Goal: Transaction & Acquisition: Download file/media

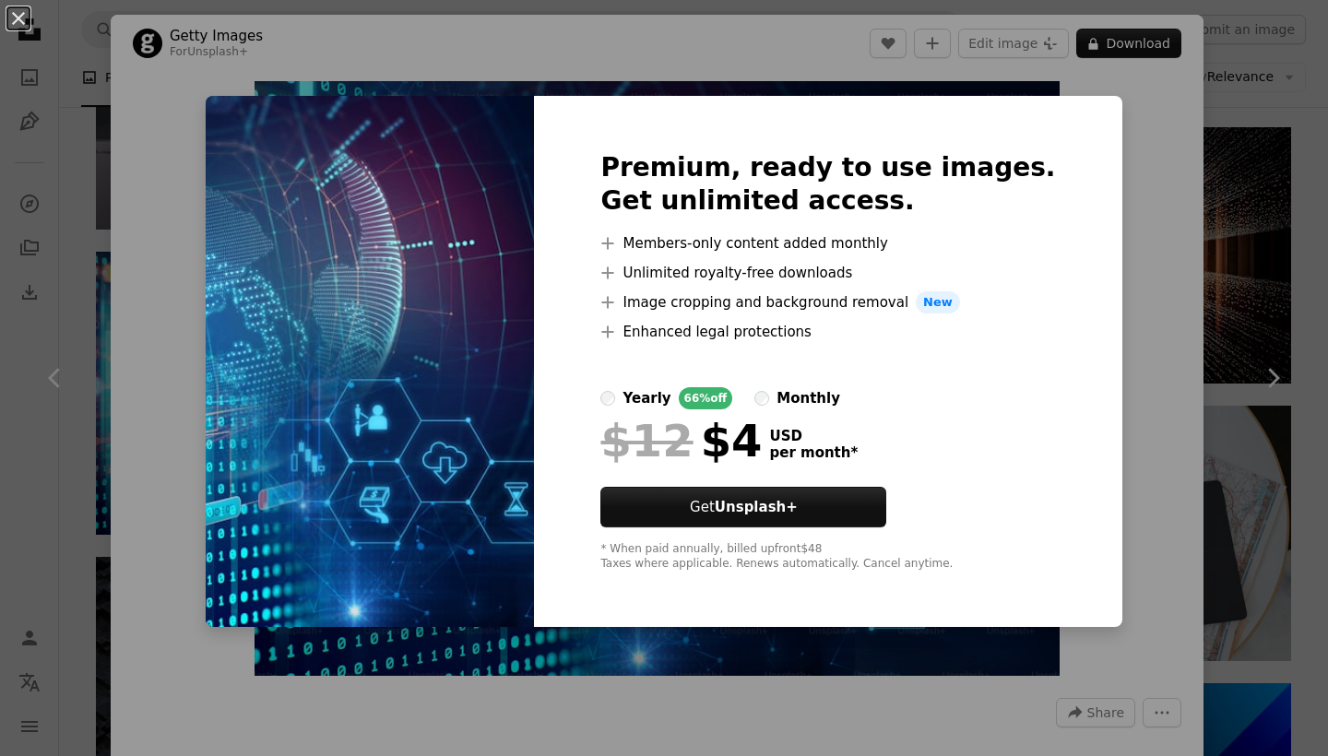
scroll to position [4401, 0]
click at [1148, 172] on div "An X shape Premium, ready to use images. Get unlimited access. A plus sign Memb…" at bounding box center [664, 378] width 1328 height 756
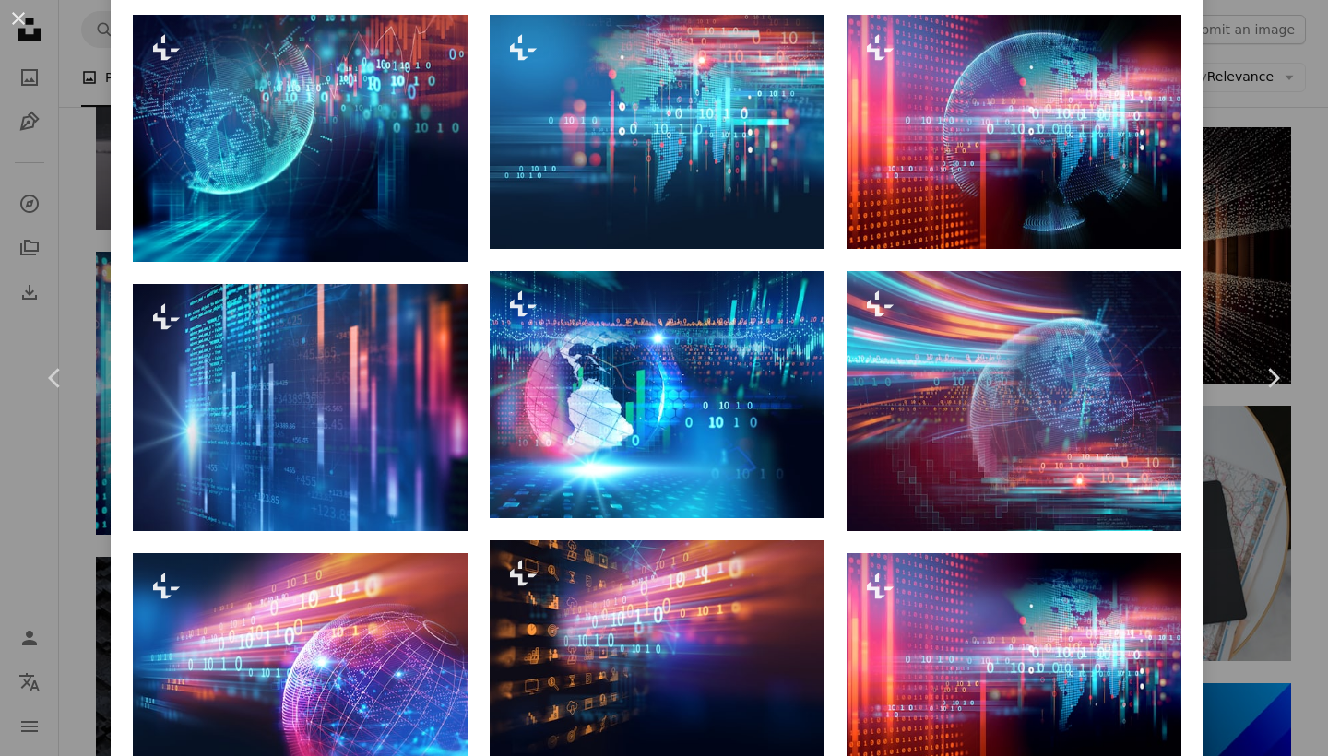
scroll to position [1369, 0]
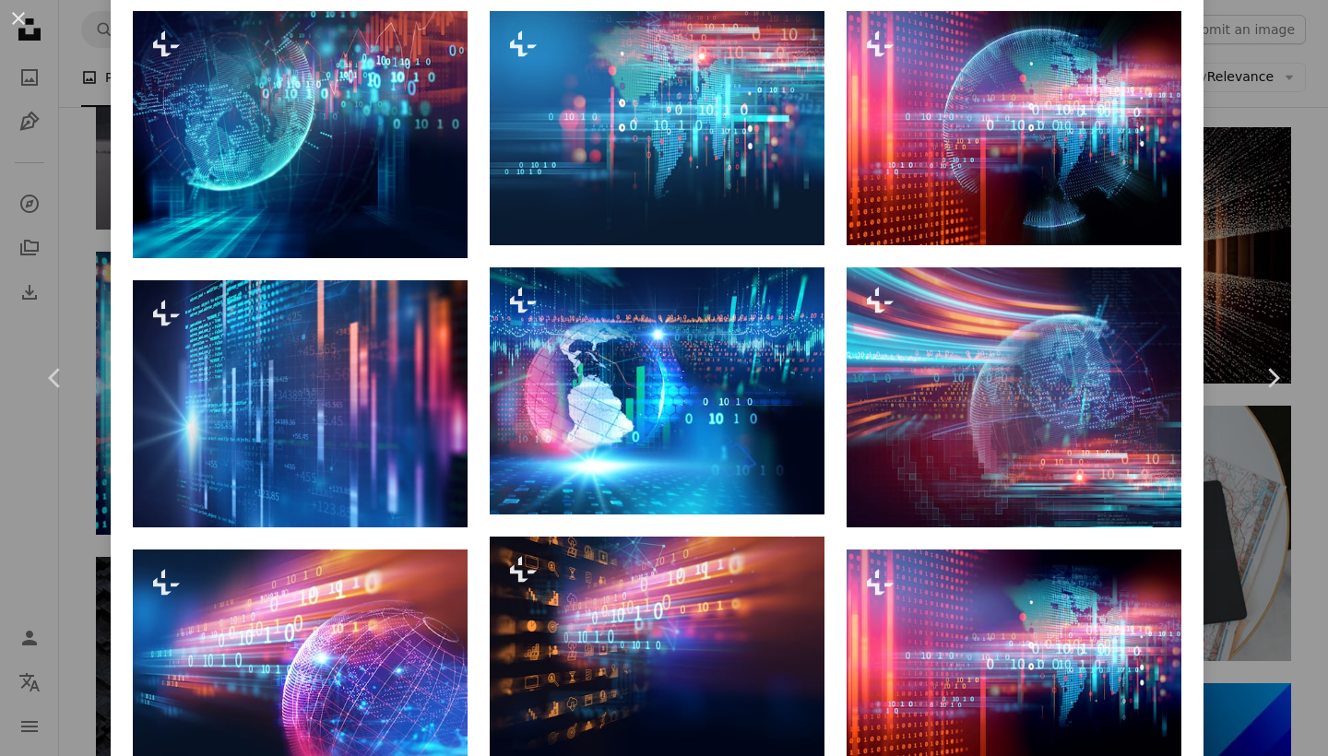
click at [1298, 226] on div "An X shape Chevron left Chevron right Getty Images For Unsplash+ A heart A plus…" at bounding box center [664, 378] width 1328 height 756
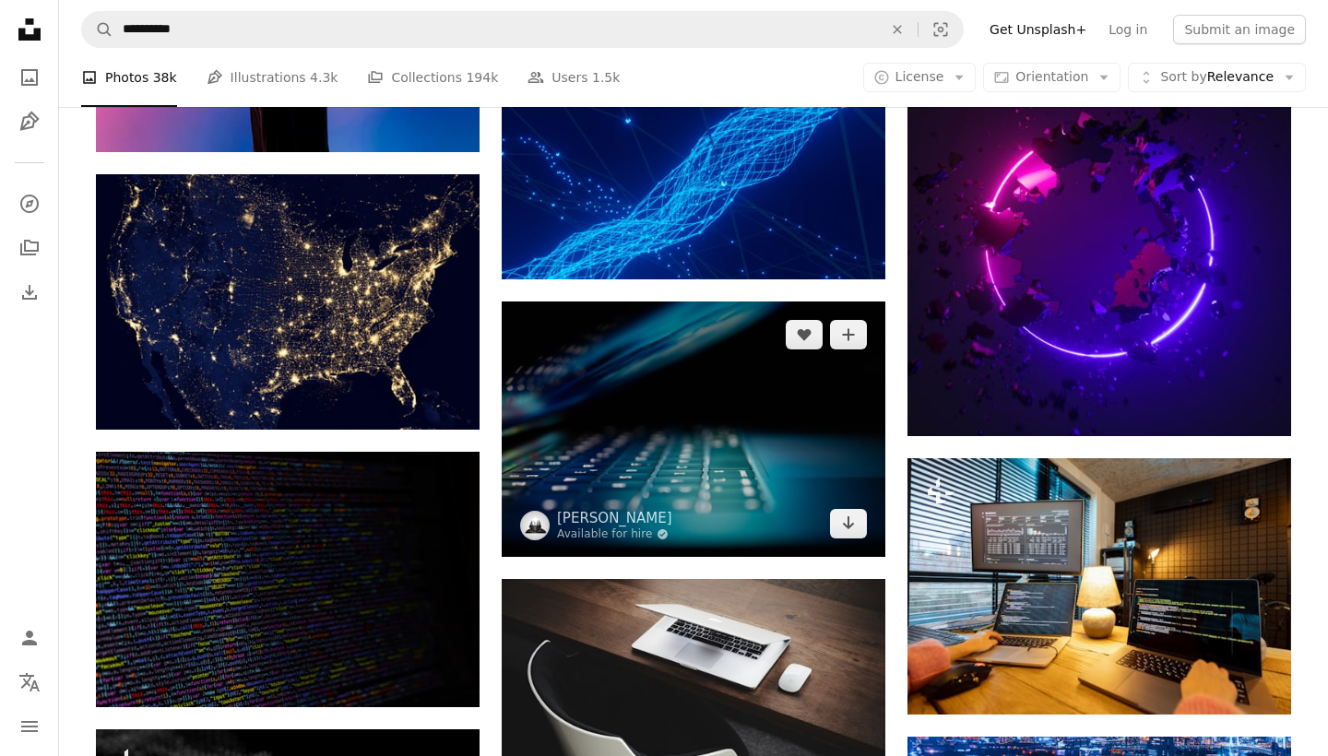
scroll to position [7059, 0]
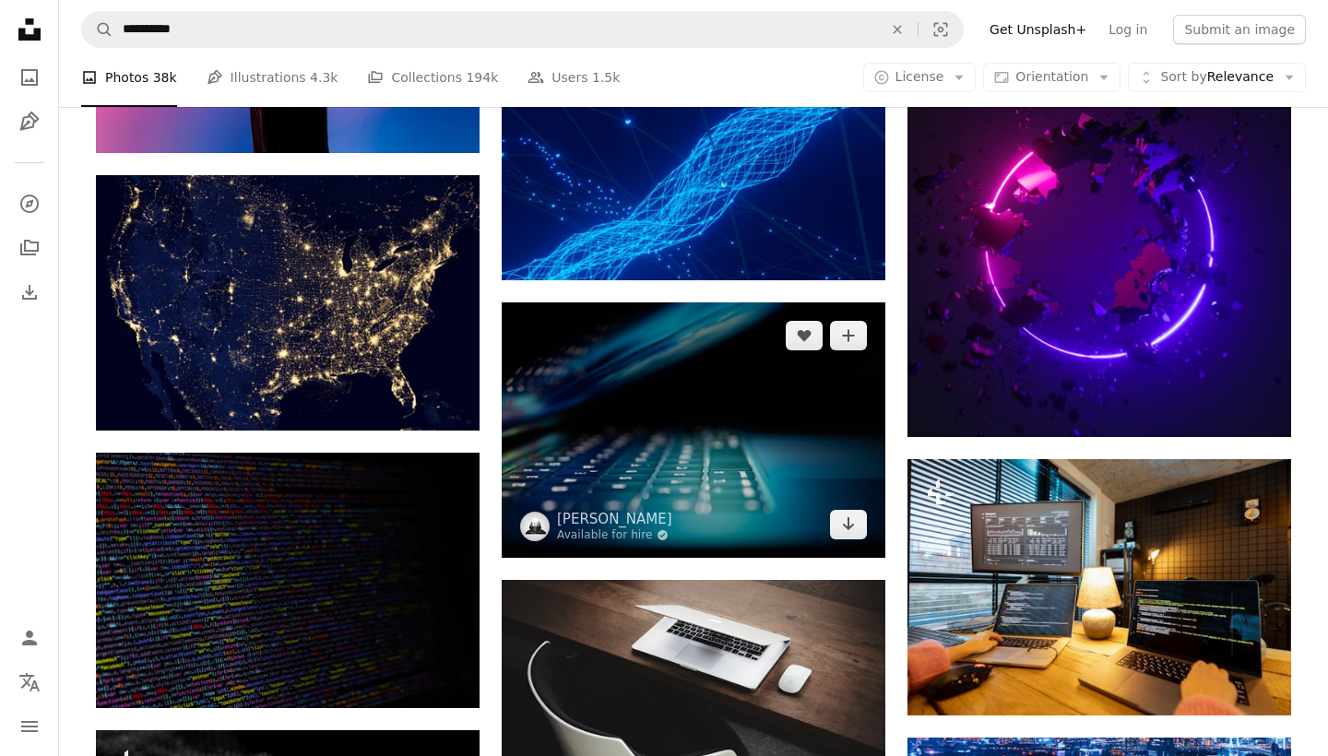
click at [670, 463] on img at bounding box center [694, 429] width 384 height 255
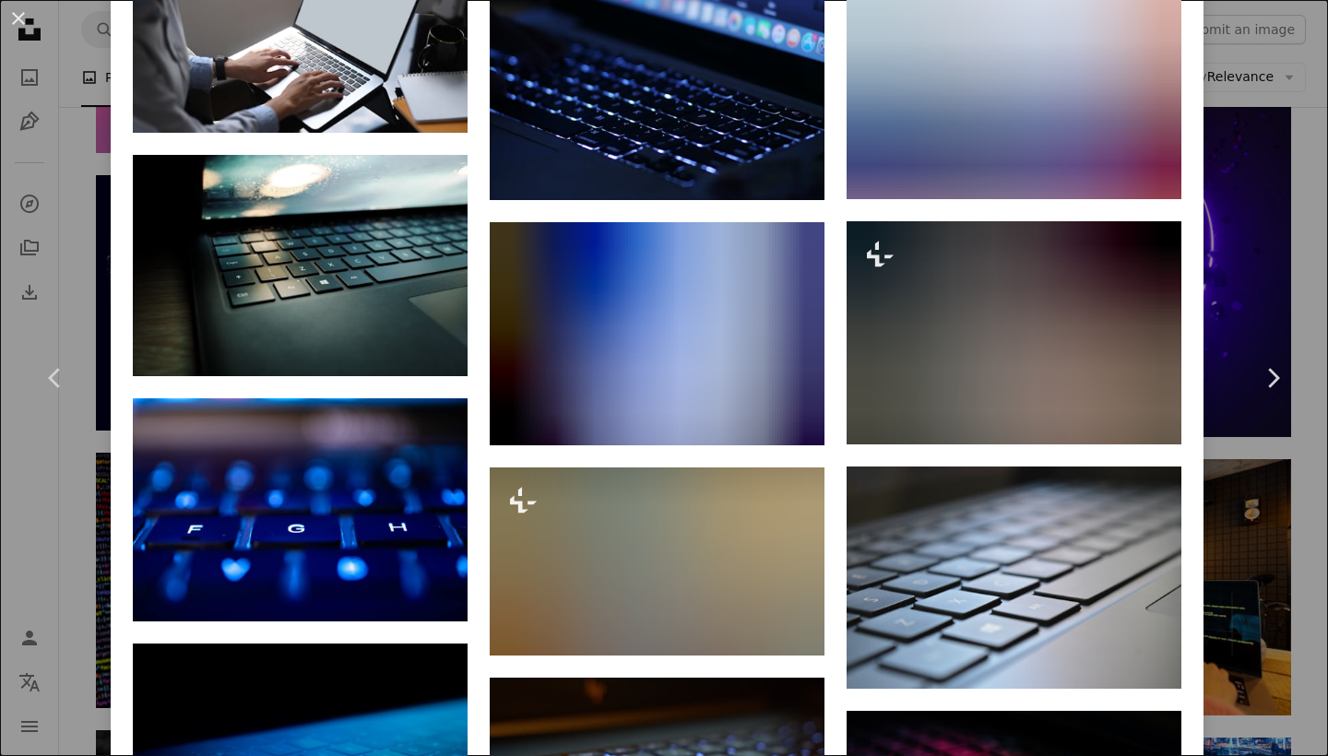
scroll to position [1594, 0]
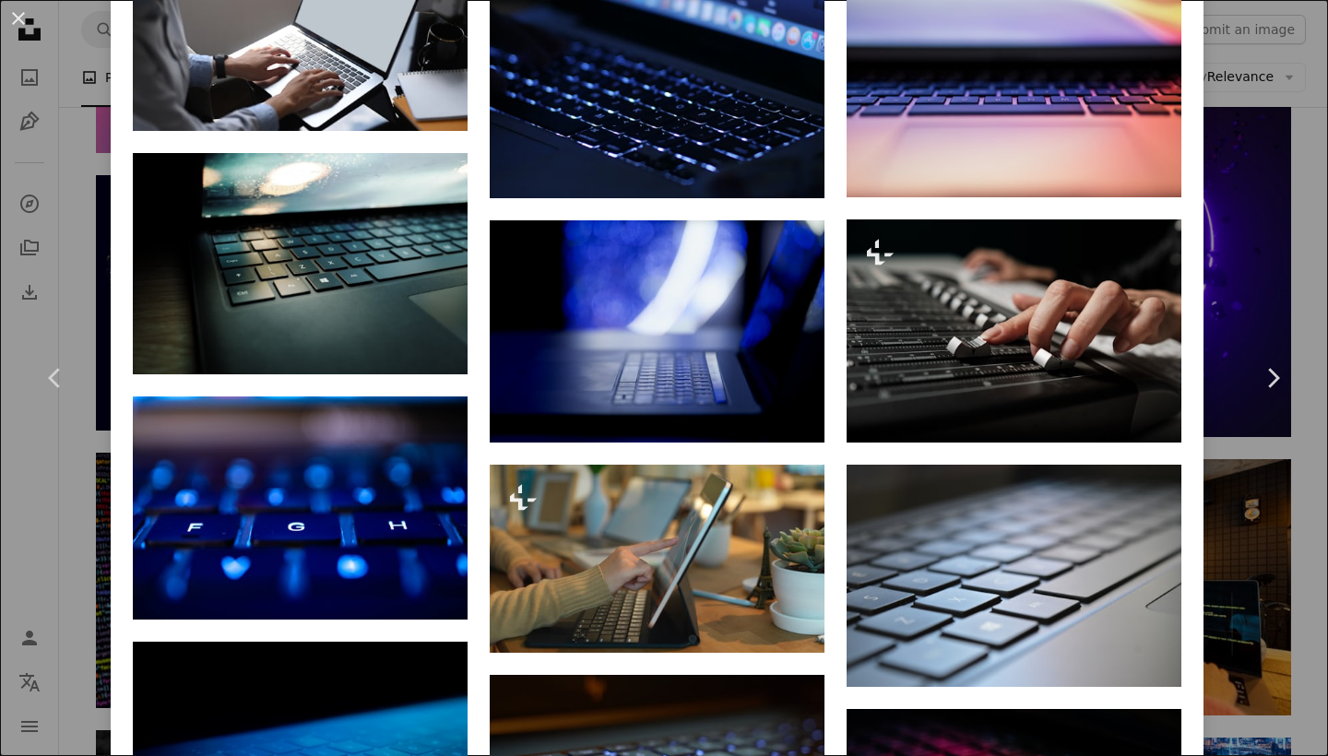
click at [1274, 150] on div "An X shape Chevron left Chevron right [PERSON_NAME] Available for hire A checkm…" at bounding box center [664, 378] width 1328 height 756
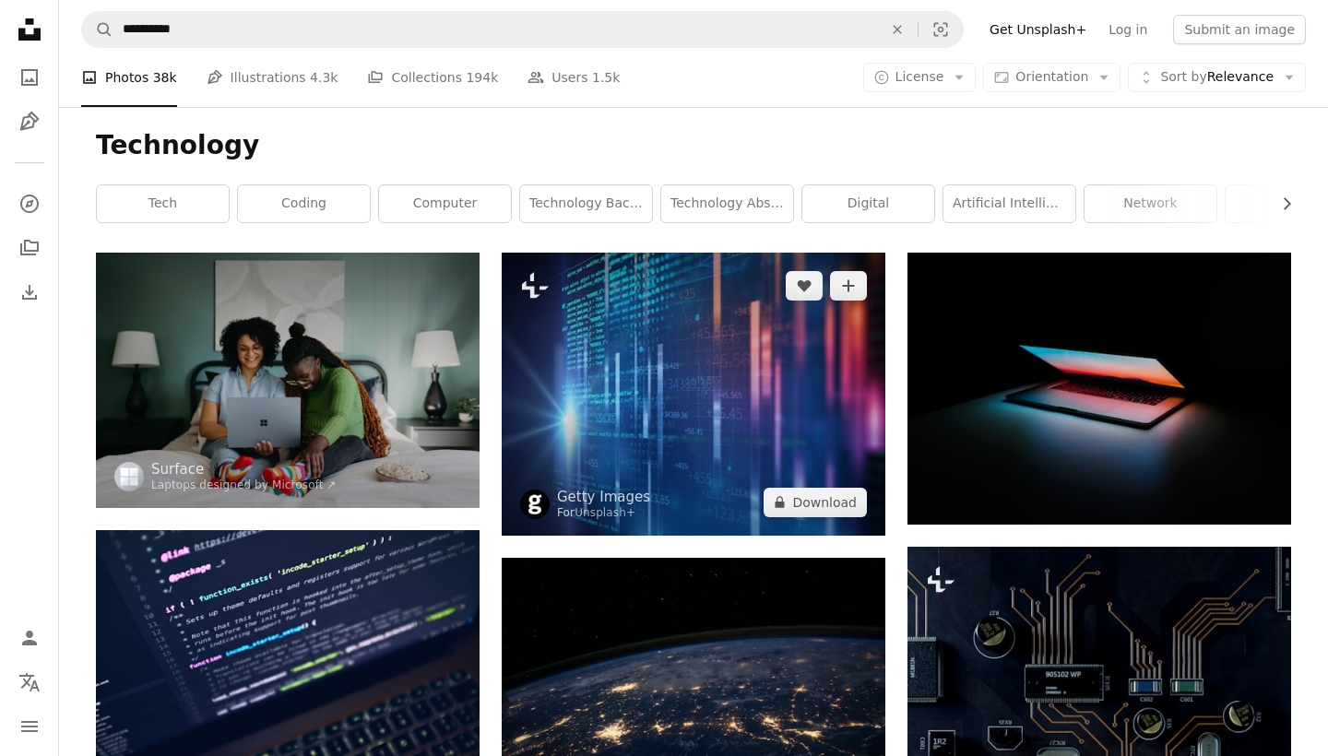
click at [618, 362] on img at bounding box center [694, 394] width 384 height 283
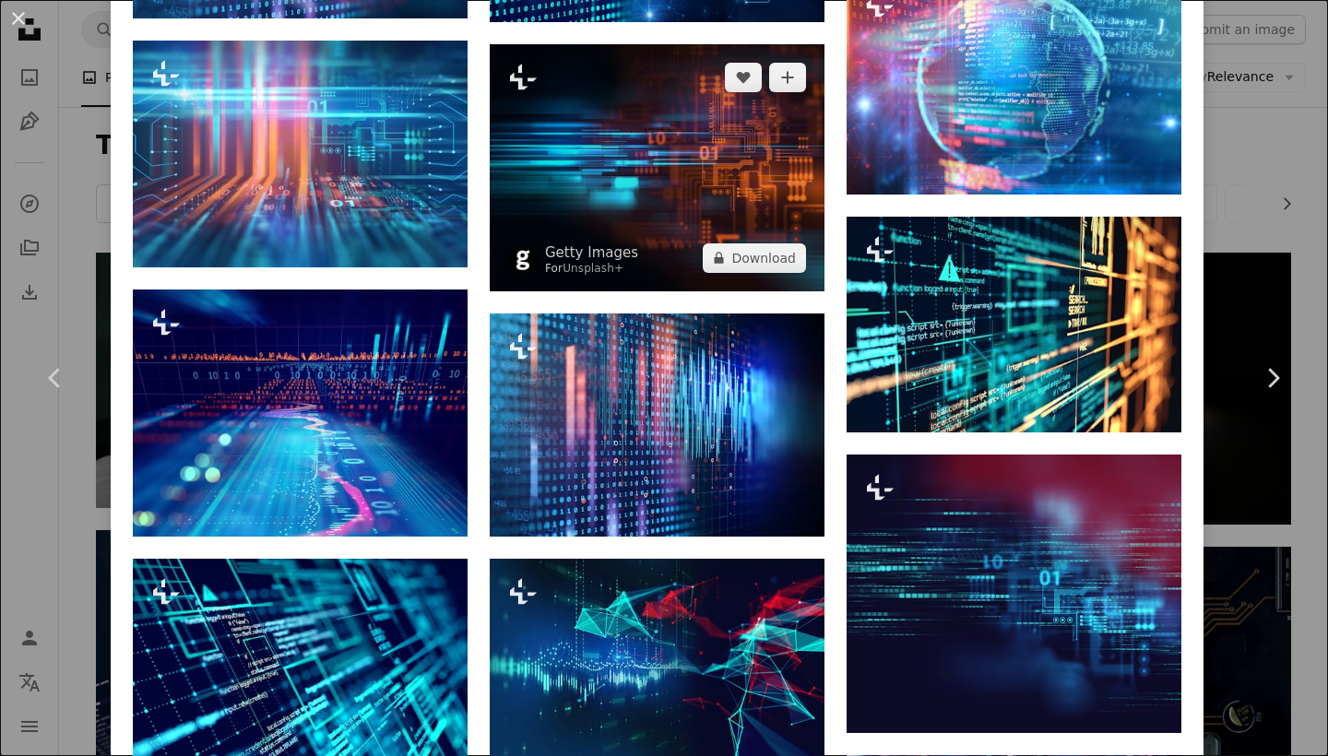
scroll to position [2287, 0]
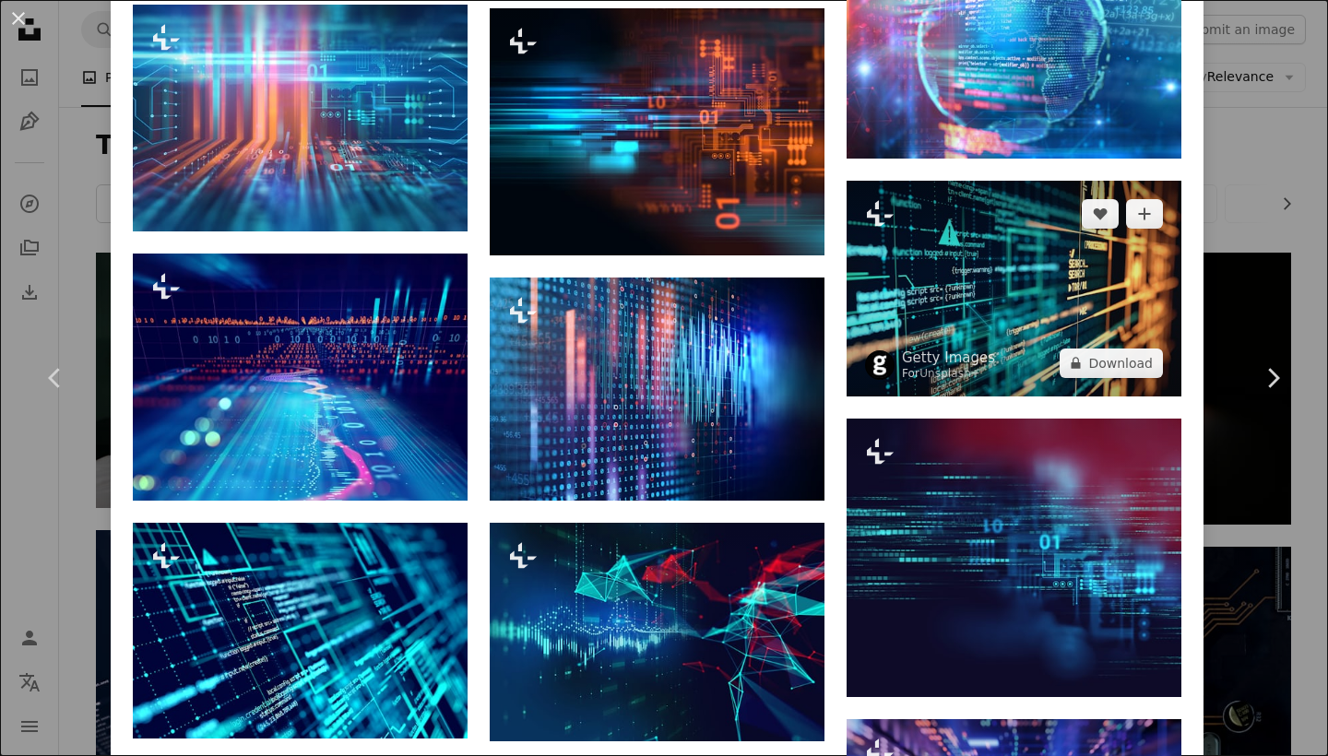
click at [1008, 314] on img at bounding box center [1014, 289] width 335 height 216
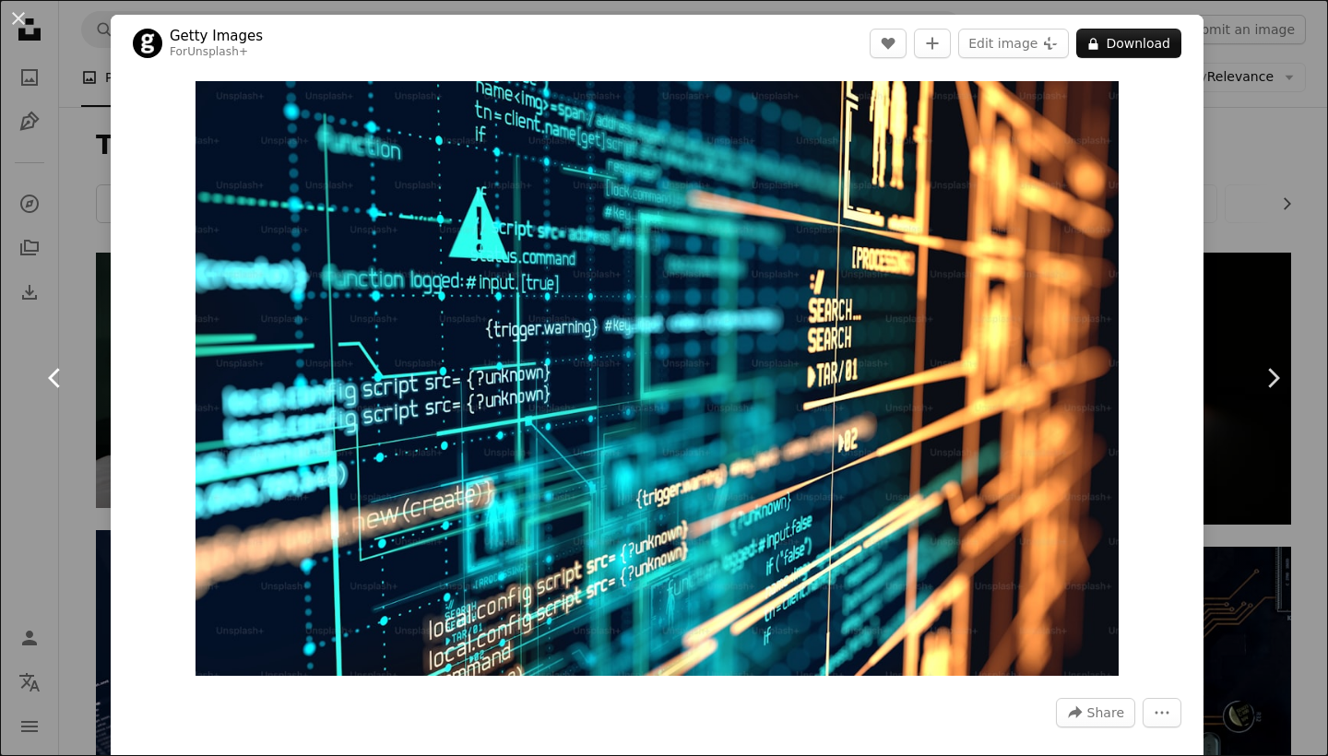
click at [67, 364] on icon "Chevron left" at bounding box center [56, 378] width 30 height 30
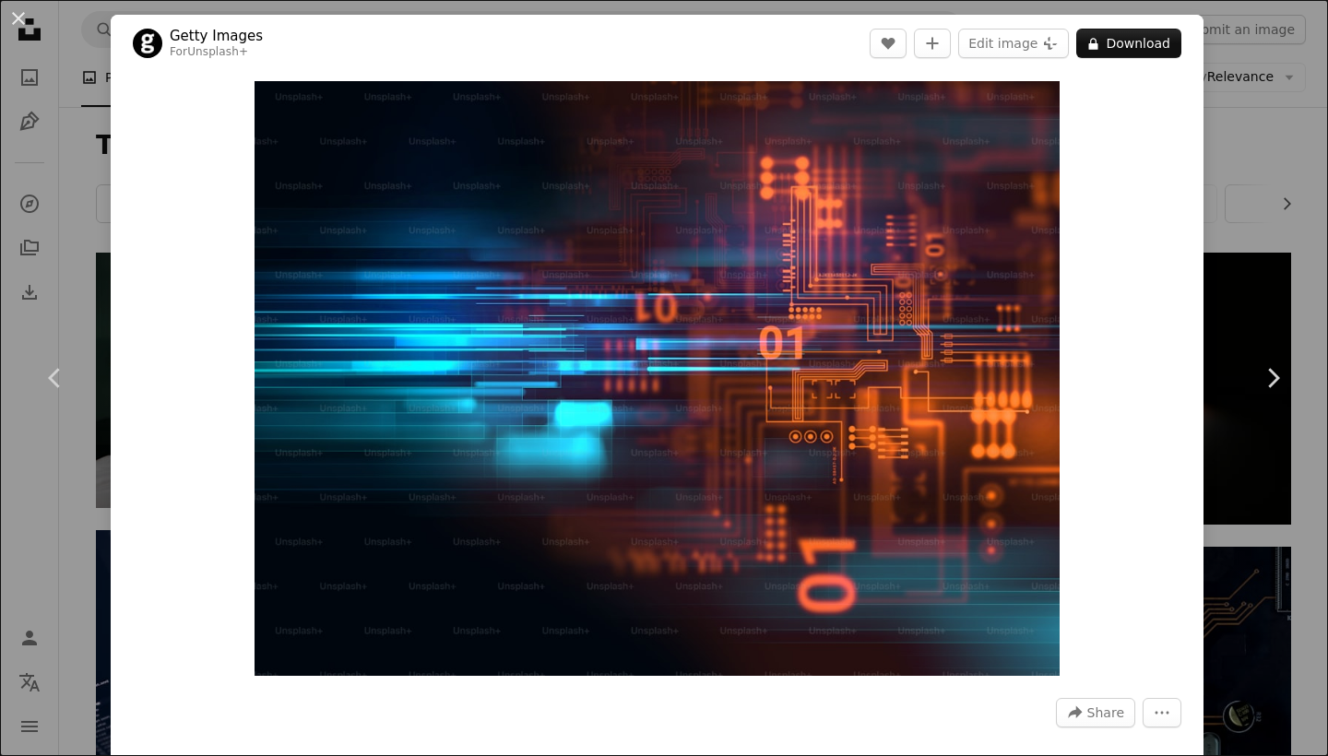
click at [1239, 185] on div "An X shape Chevron left Chevron right Getty Images For Unsplash+ A heart A plus…" at bounding box center [664, 378] width 1328 height 756
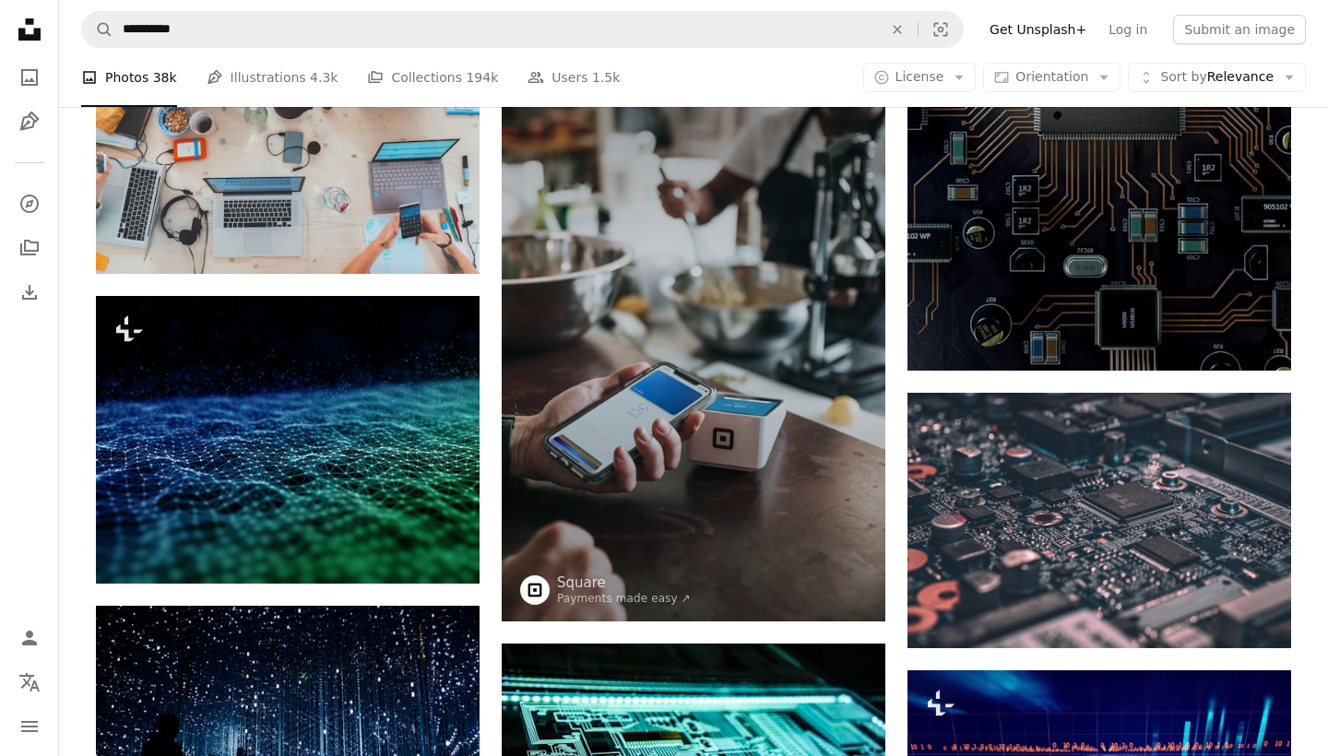
scroll to position [1079, 0]
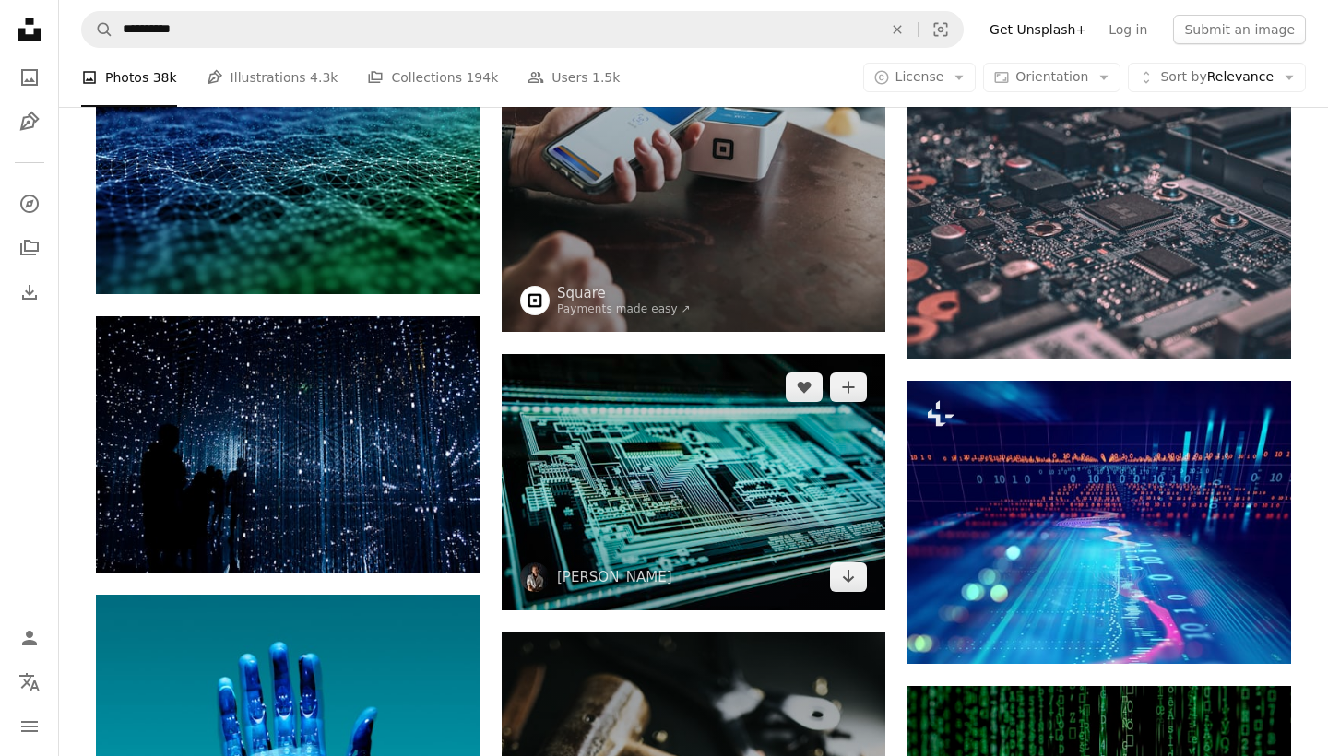
click at [701, 447] on img at bounding box center [694, 482] width 384 height 256
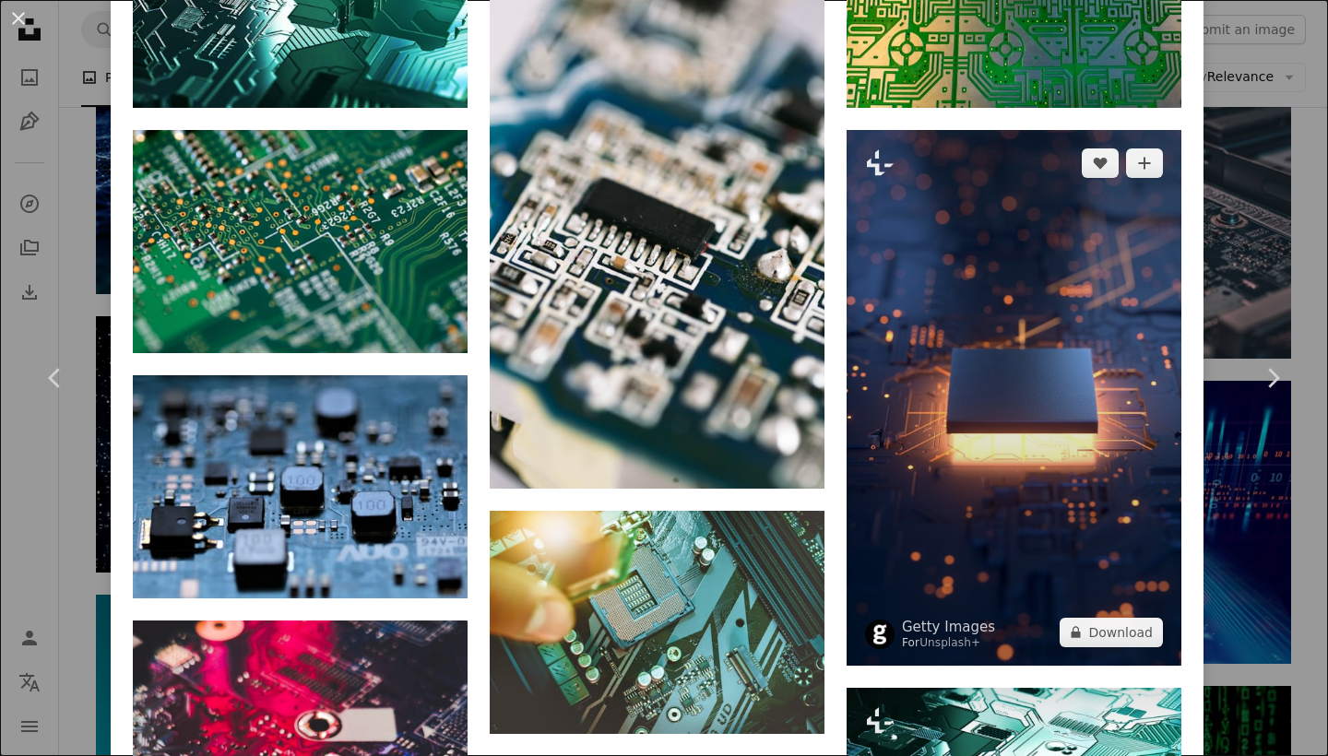
scroll to position [2449, 0]
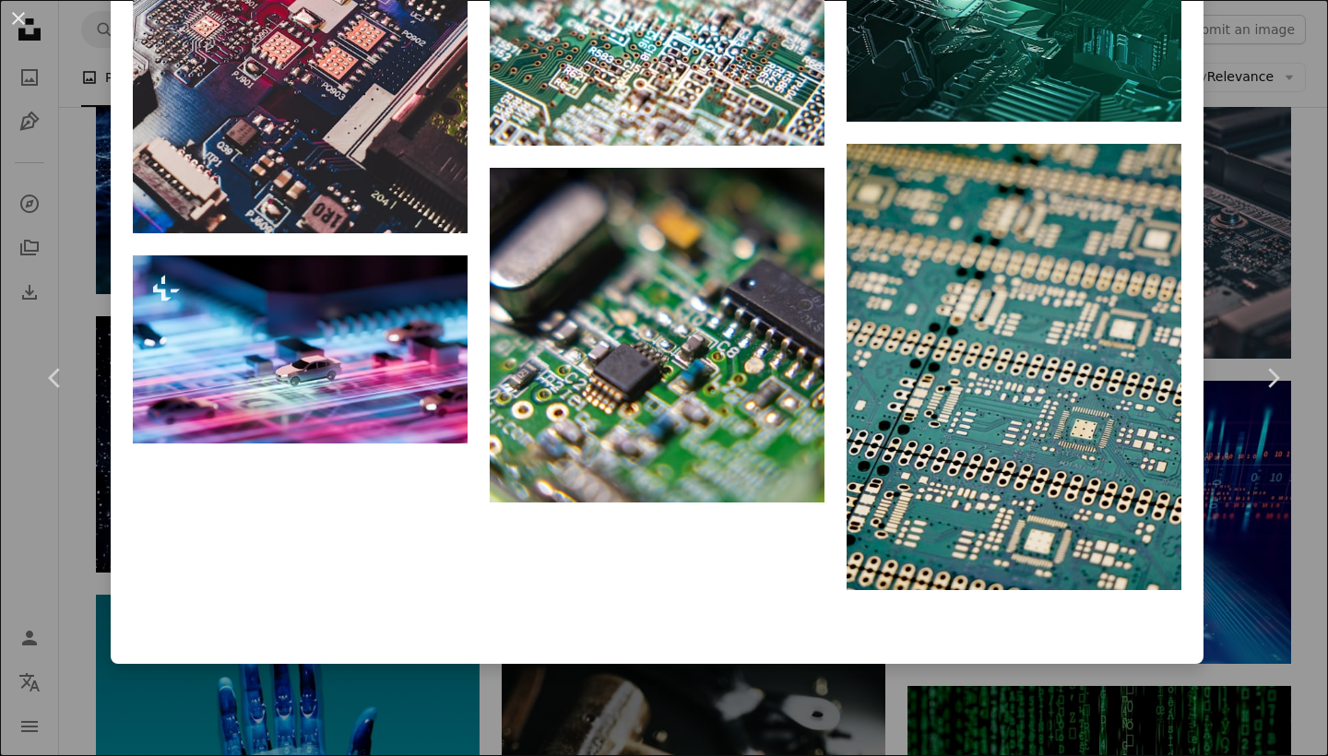
scroll to position [2898, 0]
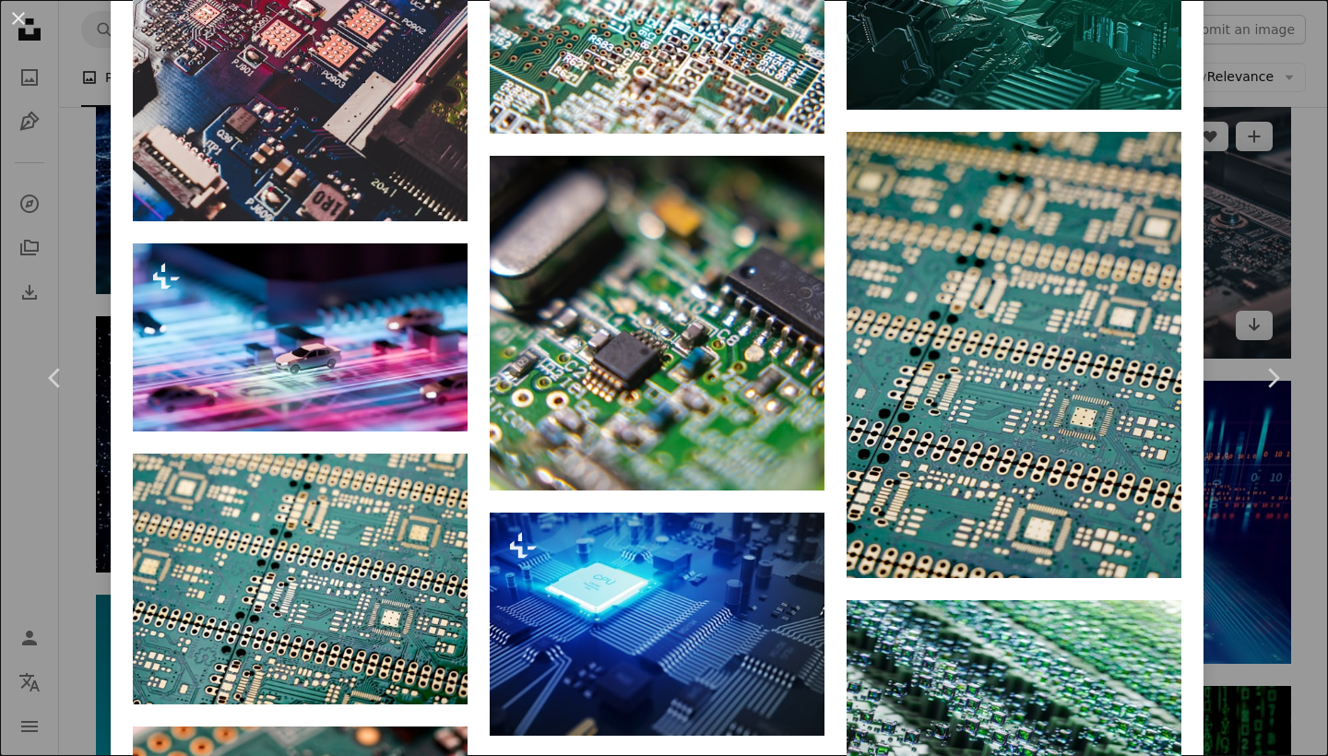
click at [1230, 168] on div "An X shape Chevron left Chevron right [PERSON_NAME] adigold1 A heart A plus sig…" at bounding box center [664, 378] width 1328 height 756
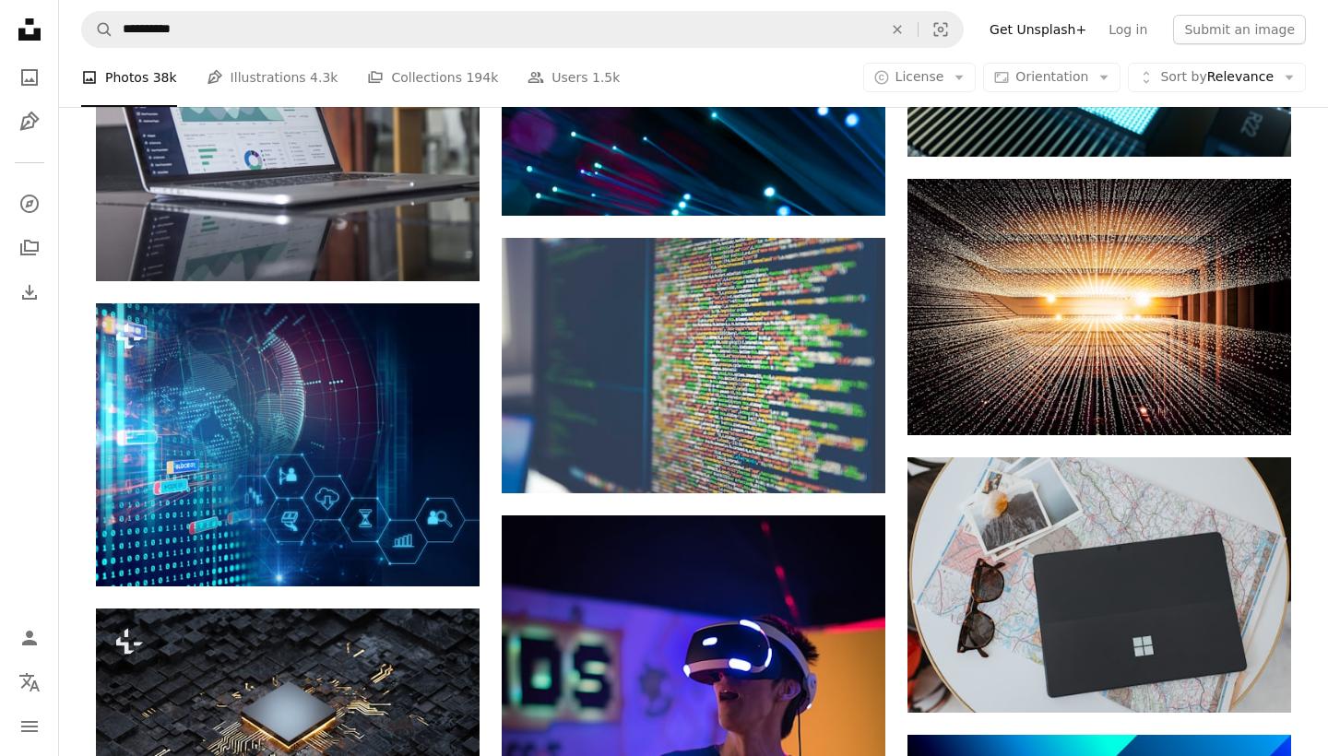
scroll to position [4348, 0]
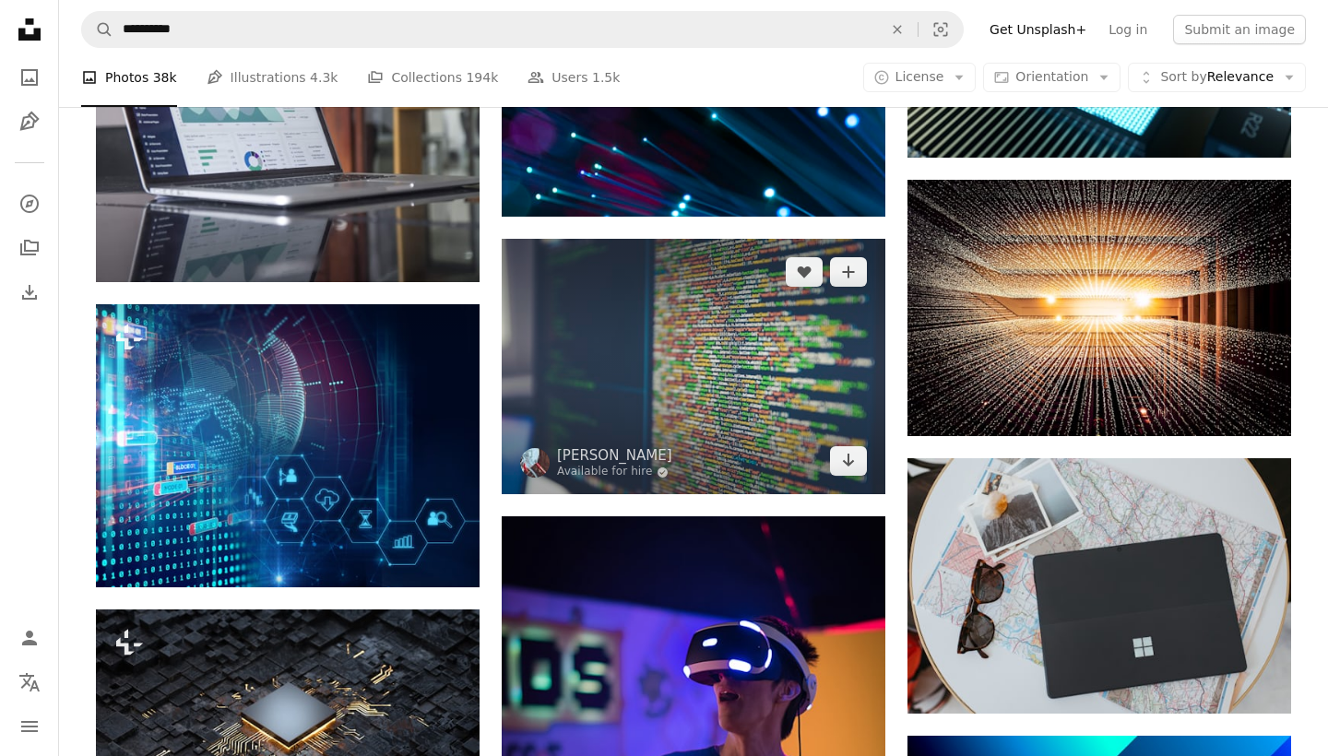
click at [709, 377] on img at bounding box center [694, 366] width 384 height 255
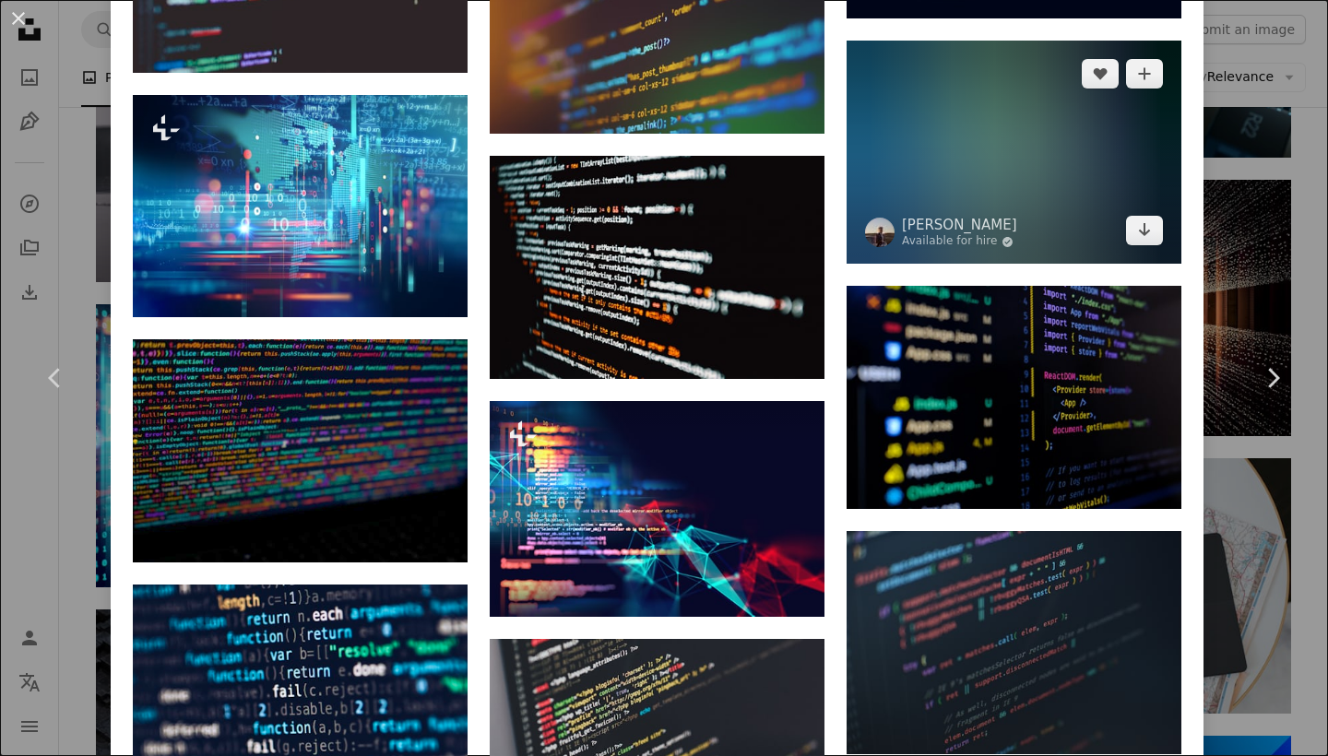
scroll to position [4140, 0]
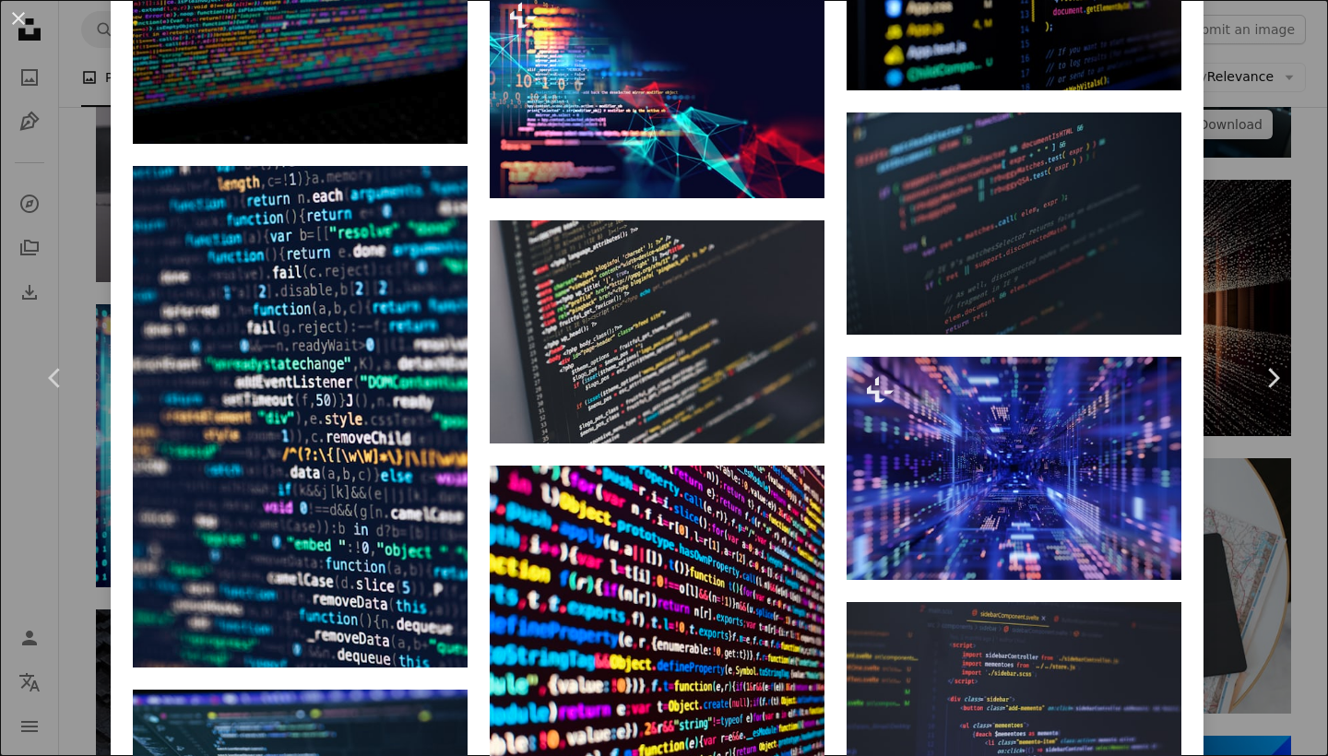
click at [1293, 124] on div "An X shape Chevron left Chevron right [PERSON_NAME] Available for hire A checkm…" at bounding box center [664, 378] width 1328 height 756
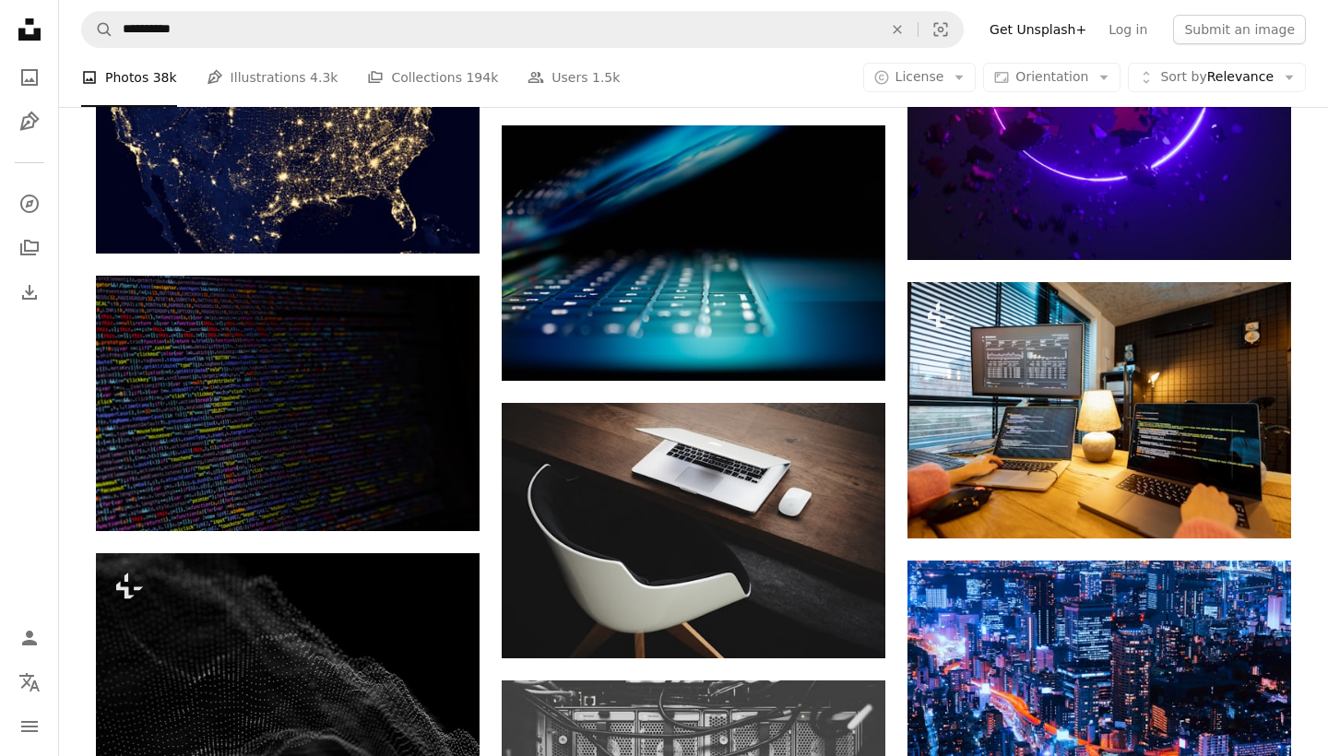
scroll to position [7281, 0]
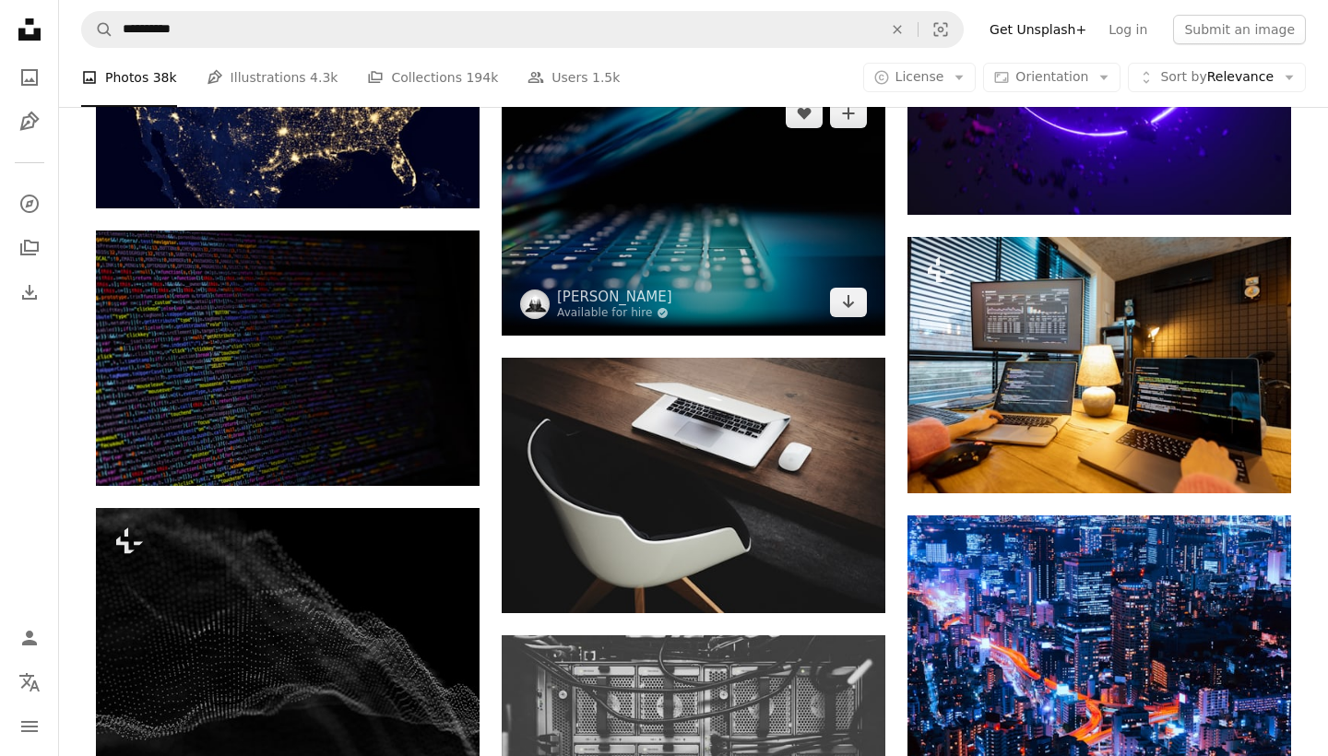
click at [732, 199] on img at bounding box center [694, 207] width 384 height 255
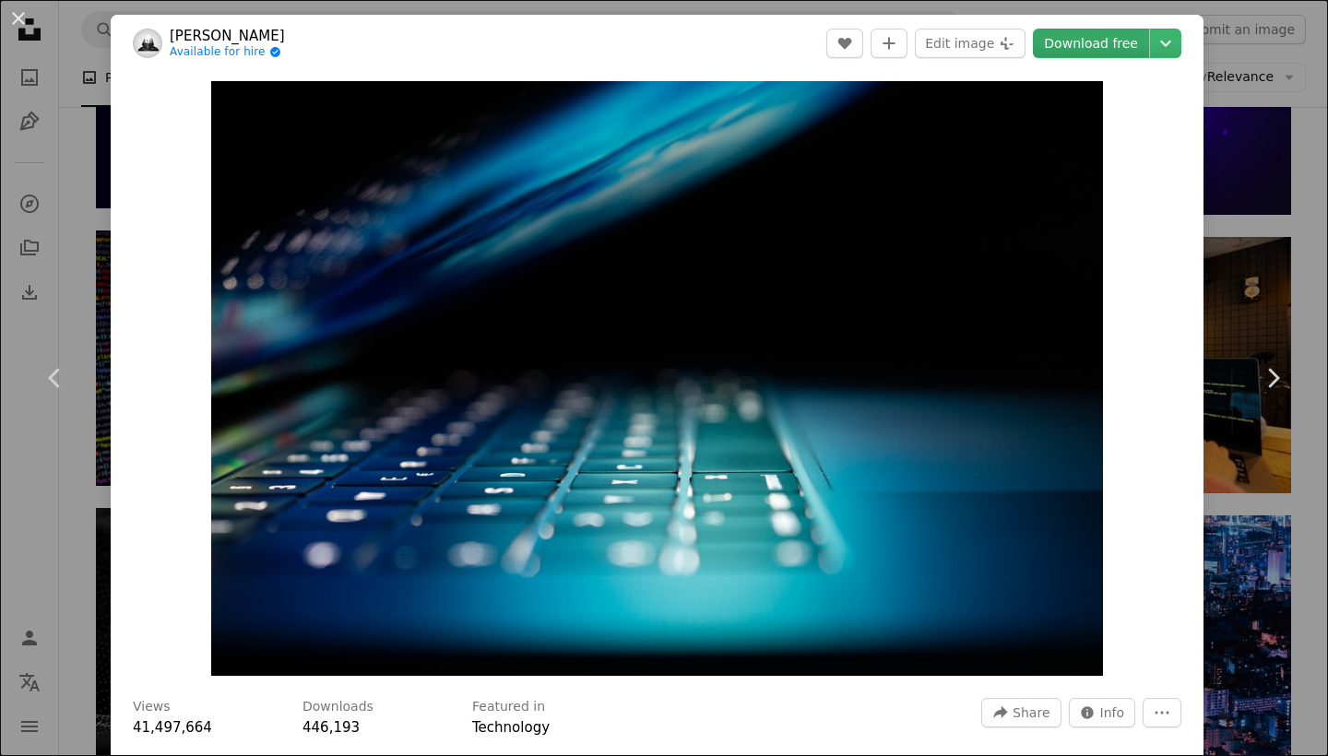
click at [1108, 50] on link "Download free" at bounding box center [1091, 44] width 116 height 30
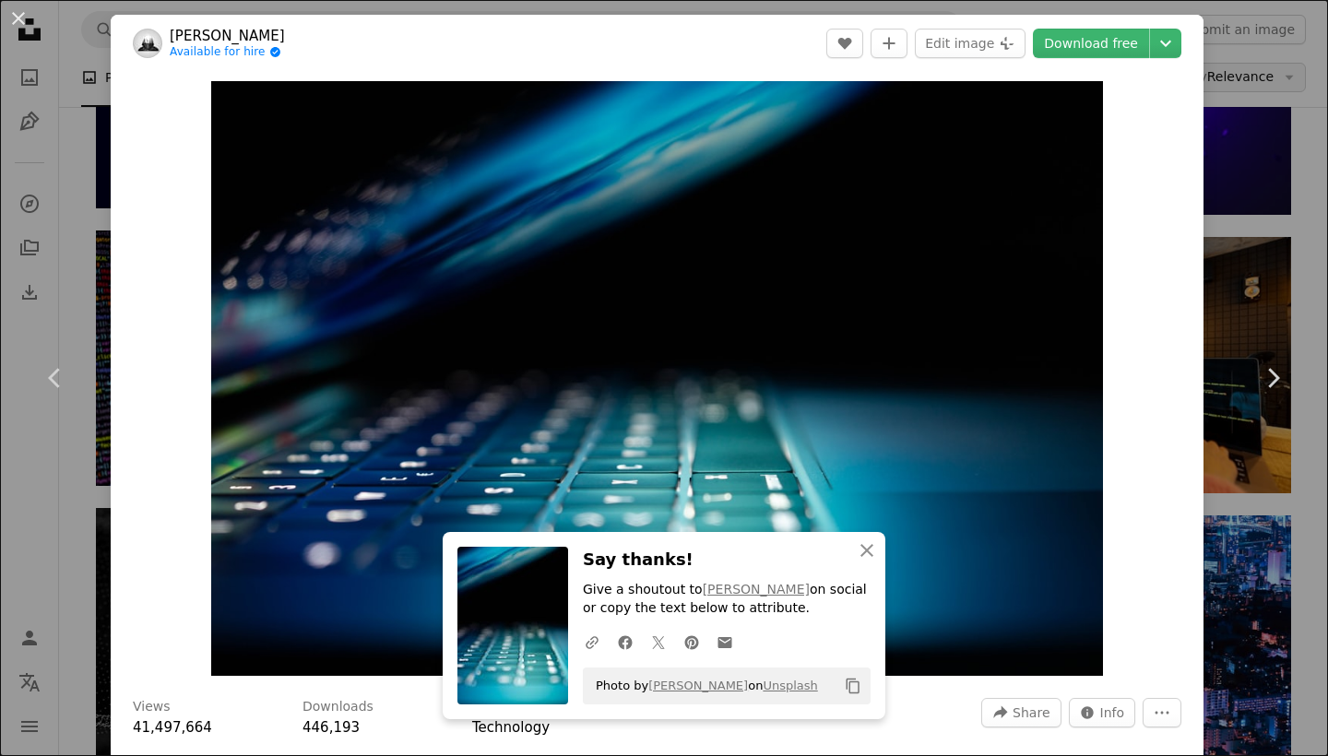
drag, startPoint x: 1272, startPoint y: 223, endPoint x: 1270, endPoint y: 80, distance: 143.0
click at [1272, 223] on div "An X shape Chevron left Chevron right [PERSON_NAME] Available for hire A checkm…" at bounding box center [664, 378] width 1328 height 756
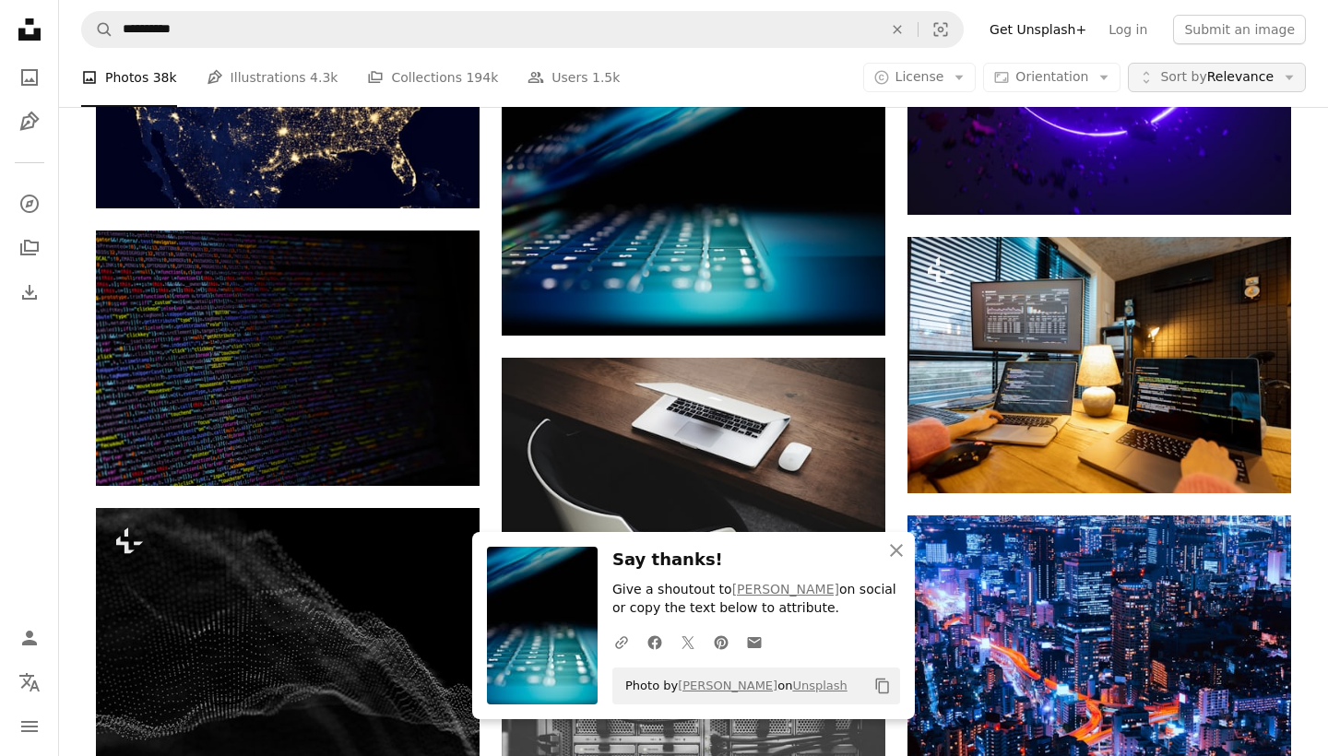
click at [1270, 80] on span "Sort by Relevance" at bounding box center [1216, 77] width 113 height 18
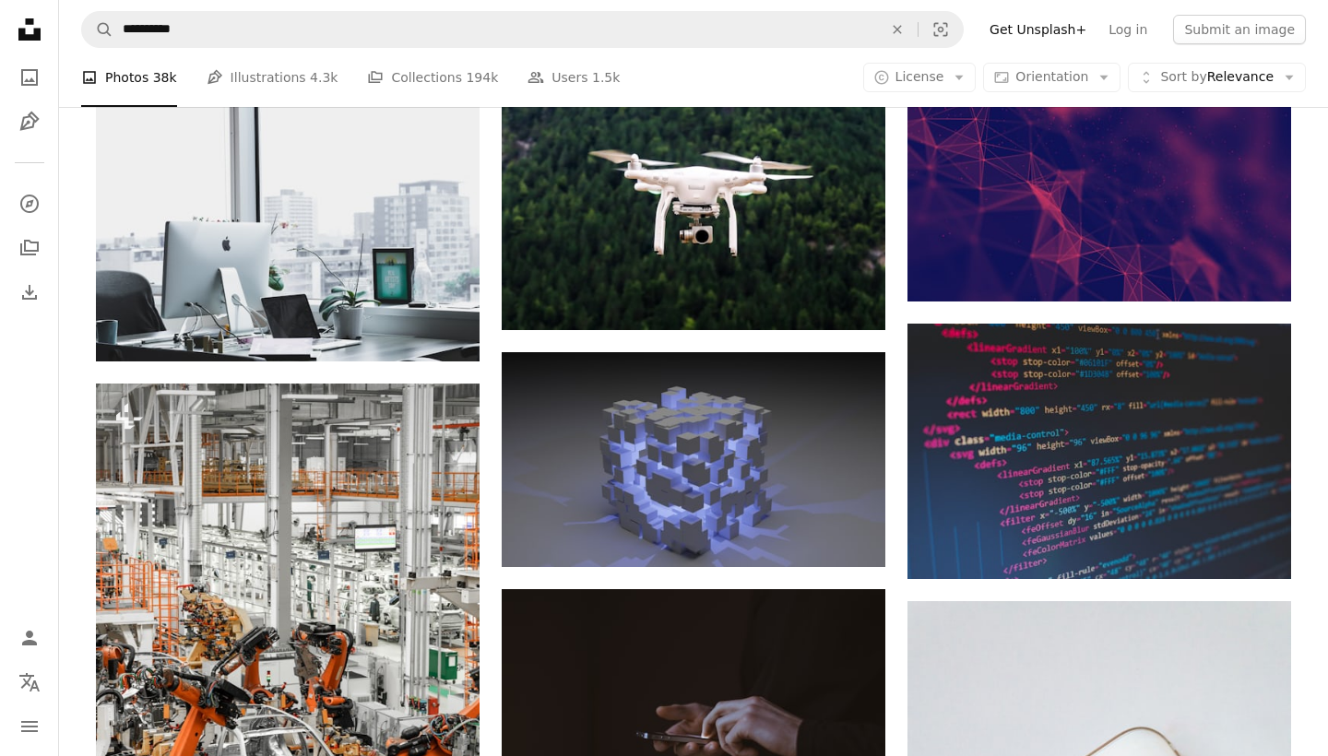
scroll to position [19910, 0]
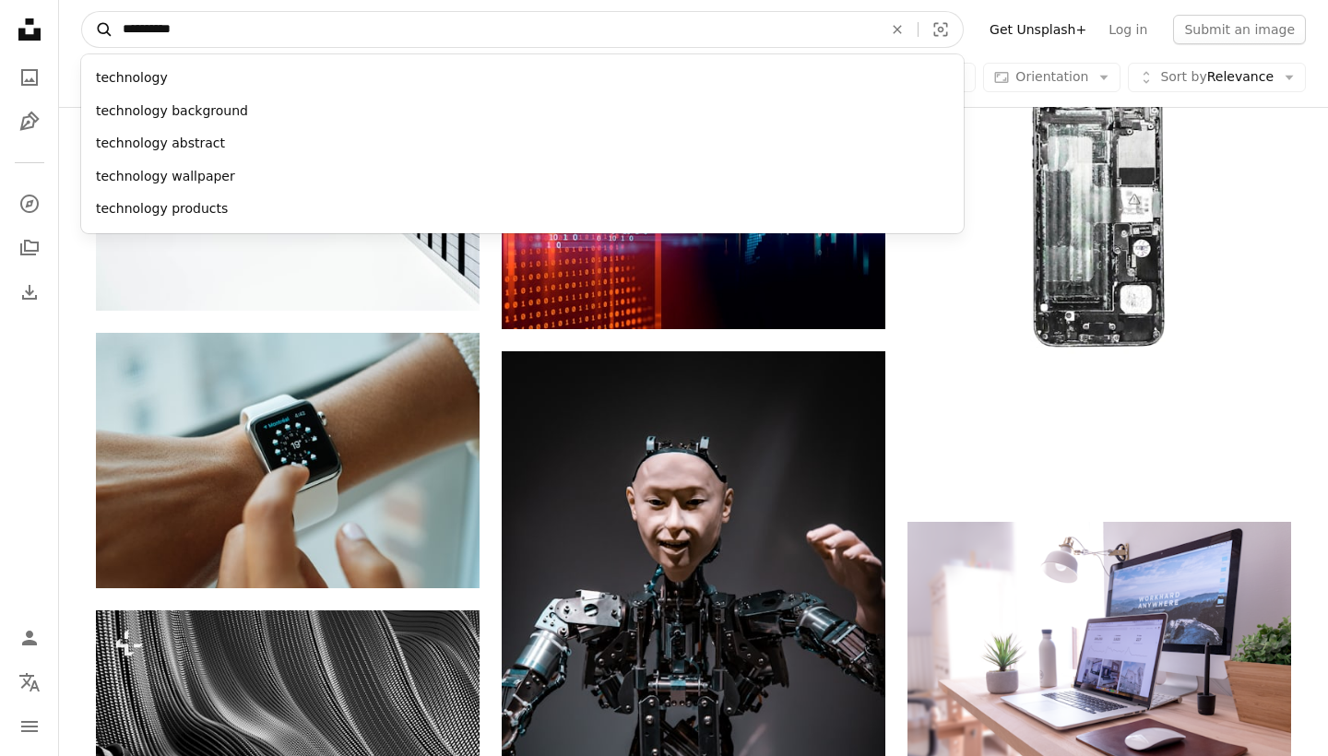
drag, startPoint x: 316, startPoint y: 26, endPoint x: 101, endPoint y: 27, distance: 215.8
click at [101, 27] on form "**********" at bounding box center [522, 29] width 883 height 37
type input "********"
click at [98, 30] on button "A magnifying glass" at bounding box center [97, 29] width 31 height 35
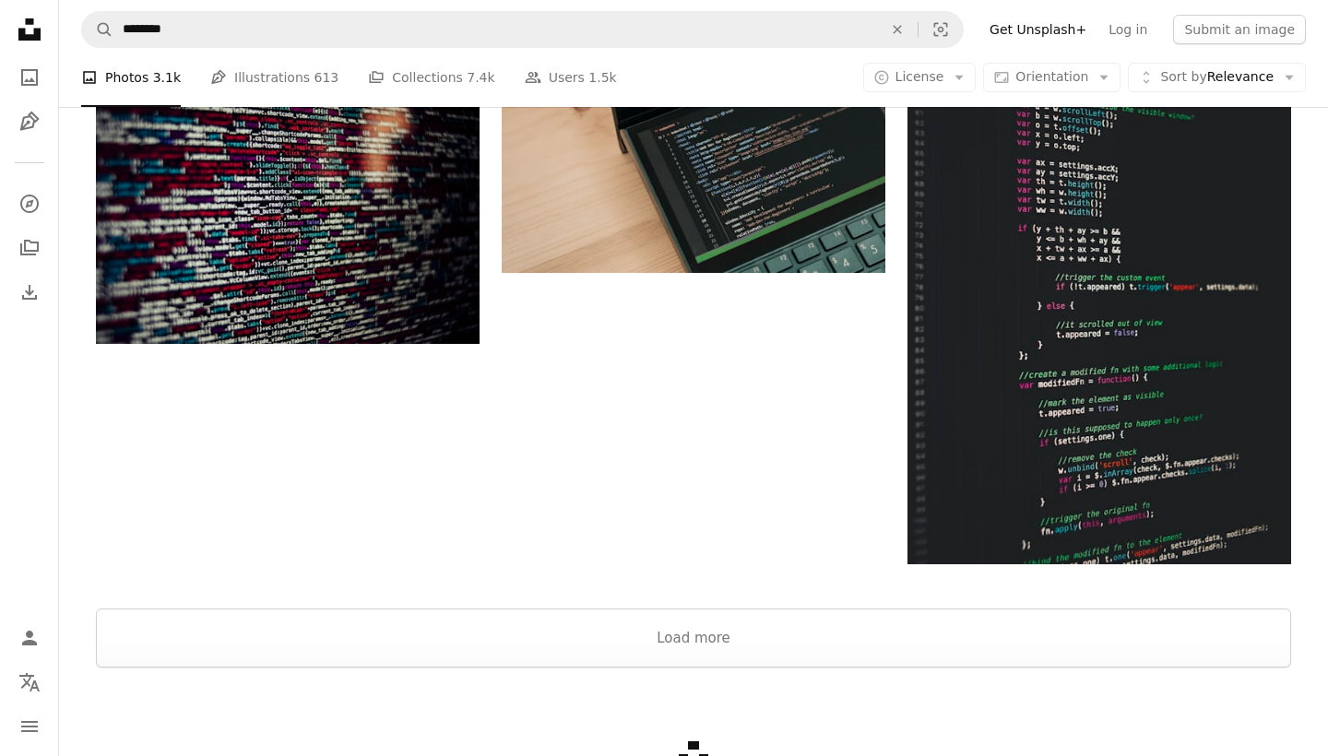
scroll to position [2081, 0]
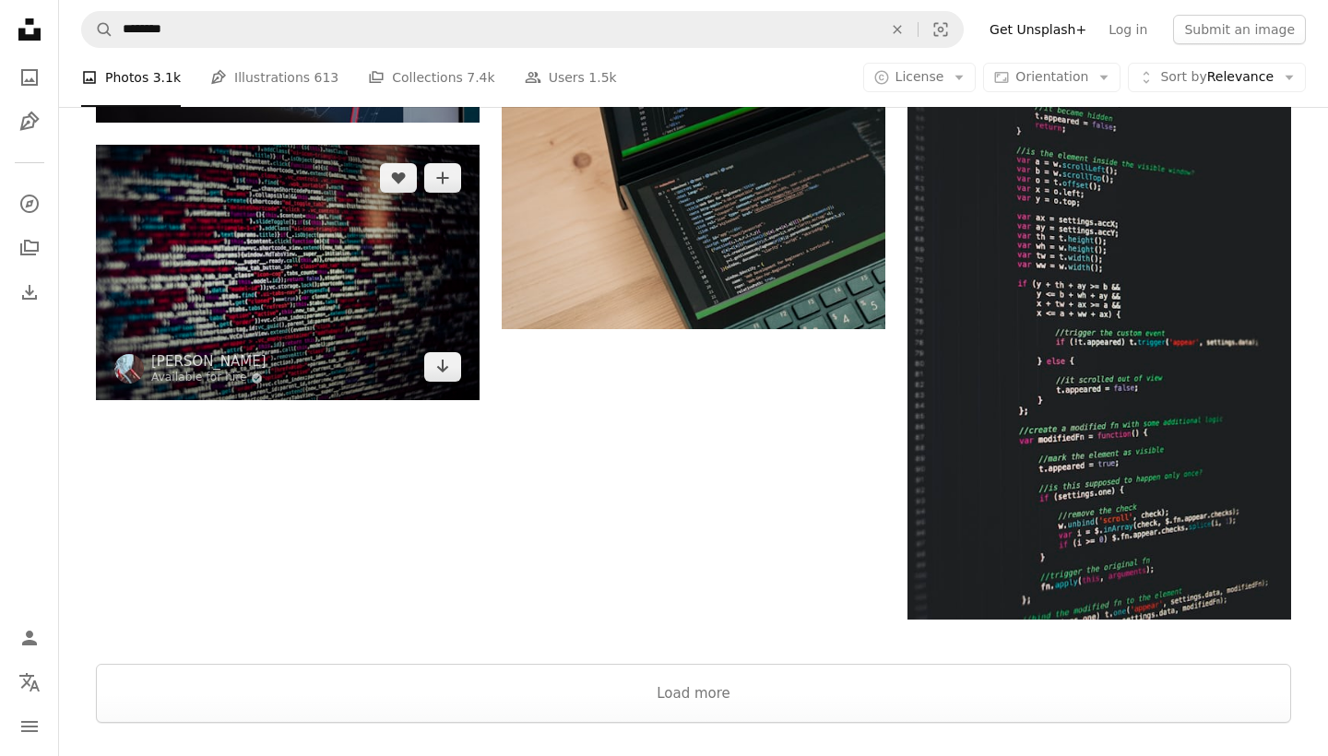
click at [341, 290] on img at bounding box center [288, 272] width 384 height 255
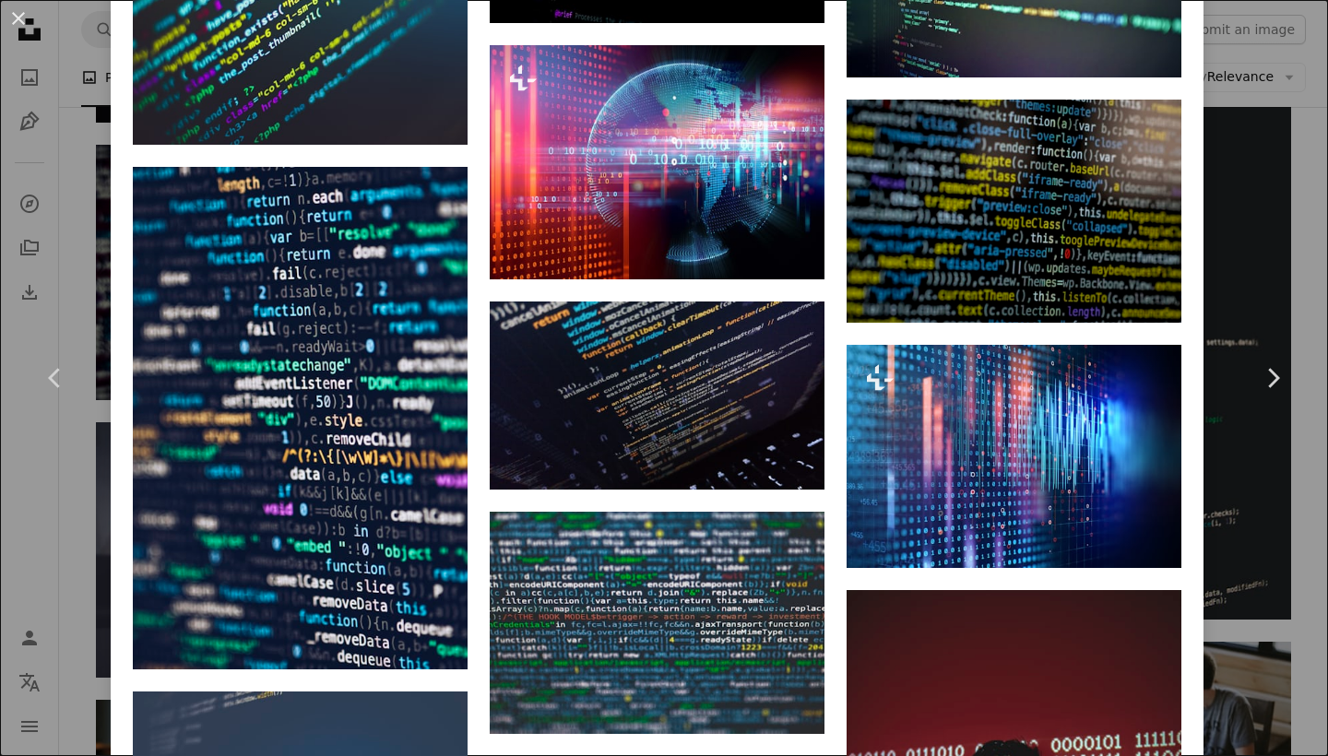
click at [1285, 97] on div "An X shape Chevron left Chevron right [PERSON_NAME] Available for hire A checkm…" at bounding box center [664, 378] width 1328 height 756
